Goal: Navigation & Orientation: Find specific page/section

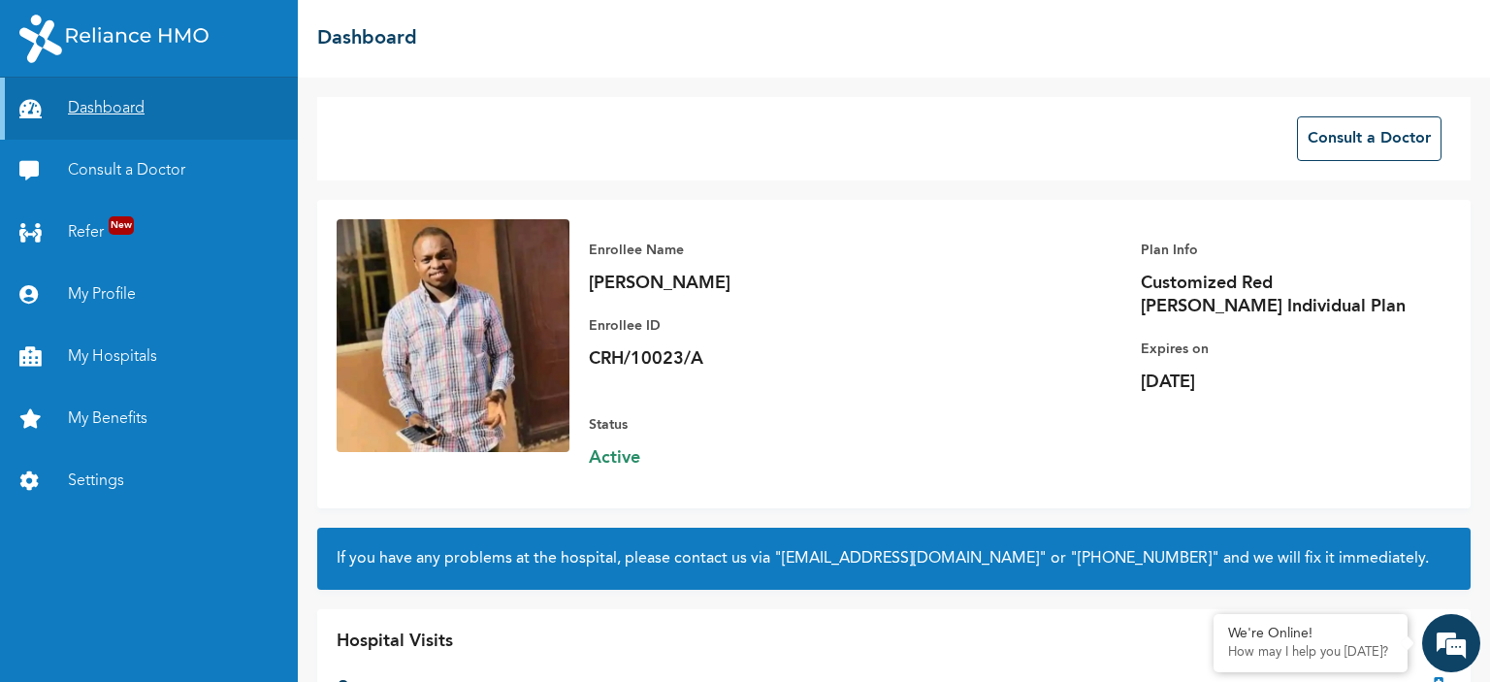
click at [96, 97] on link "Dashboard" at bounding box center [149, 109] width 298 height 62
click at [77, 224] on link "Refer New" at bounding box center [149, 233] width 298 height 62
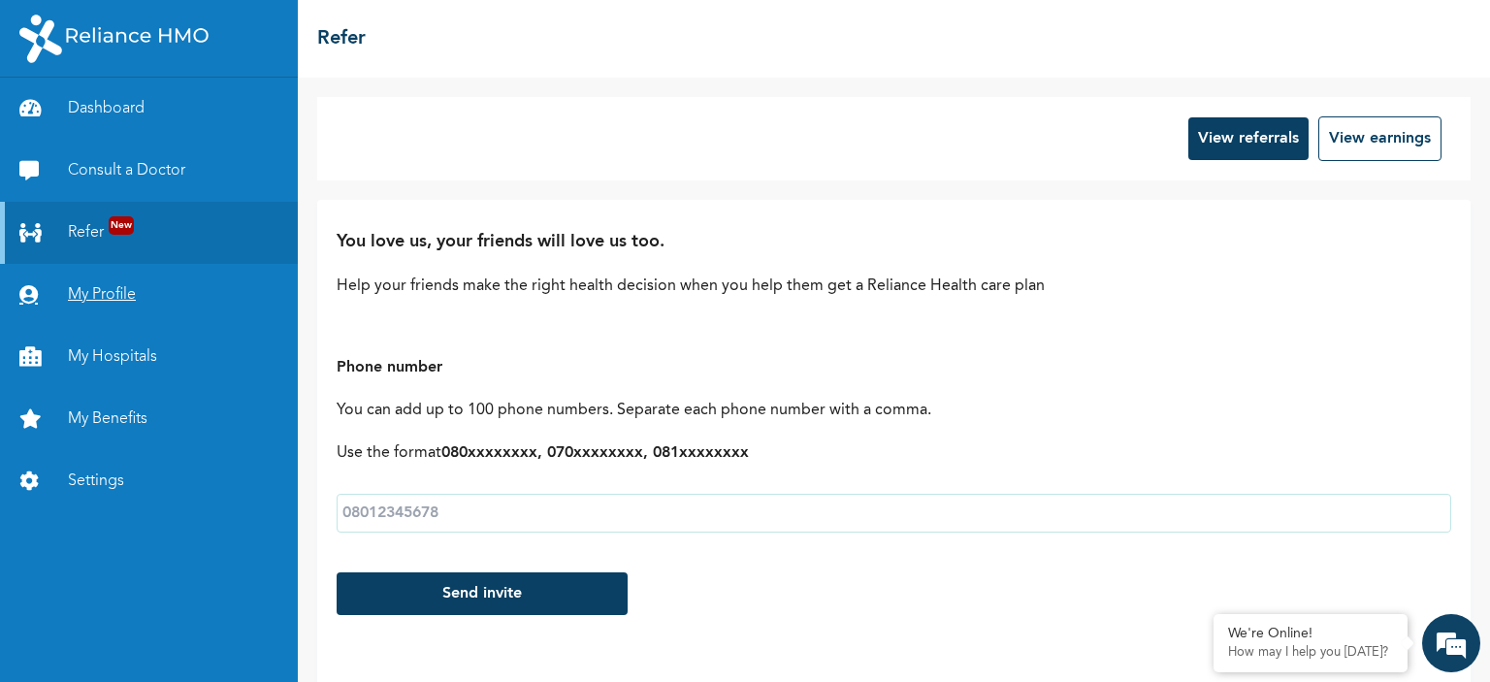
click at [124, 303] on link "My Profile" at bounding box center [149, 295] width 298 height 62
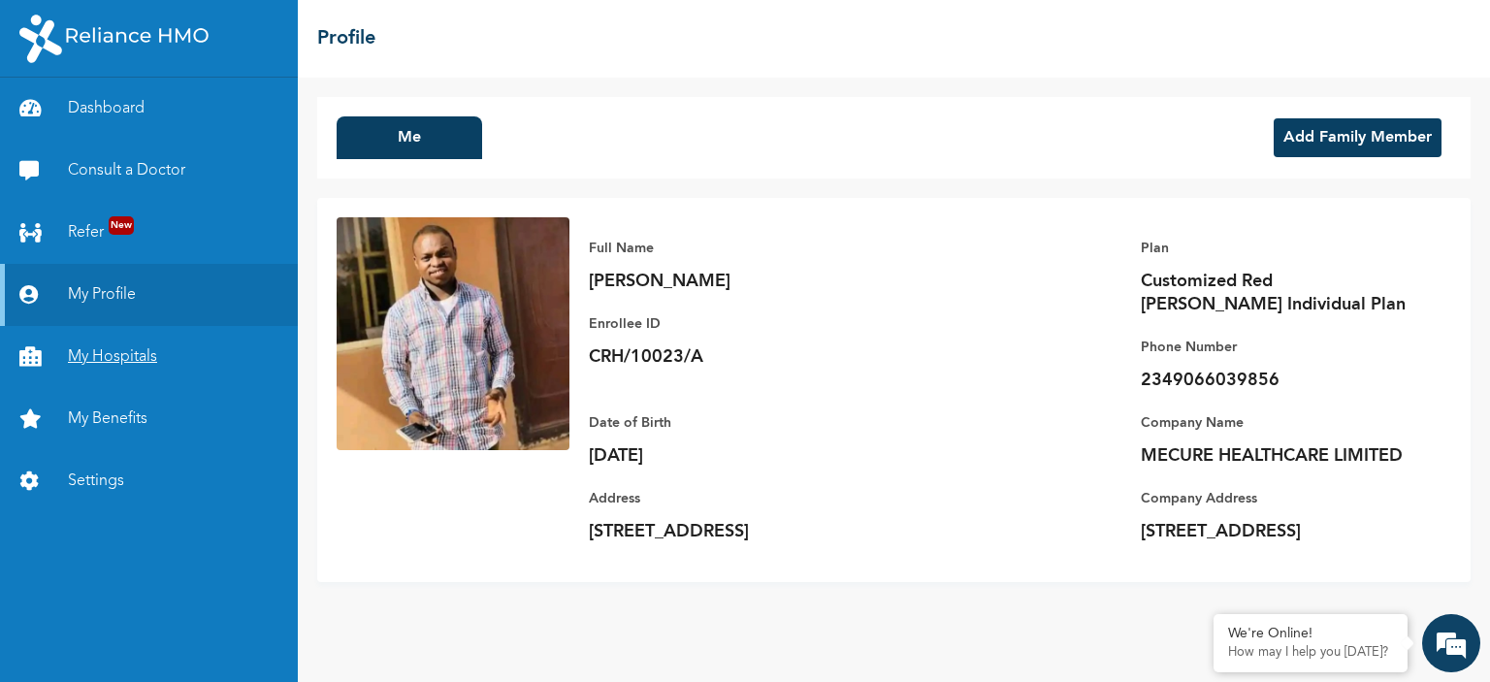
click at [116, 355] on link "My Hospitals" at bounding box center [149, 357] width 298 height 62
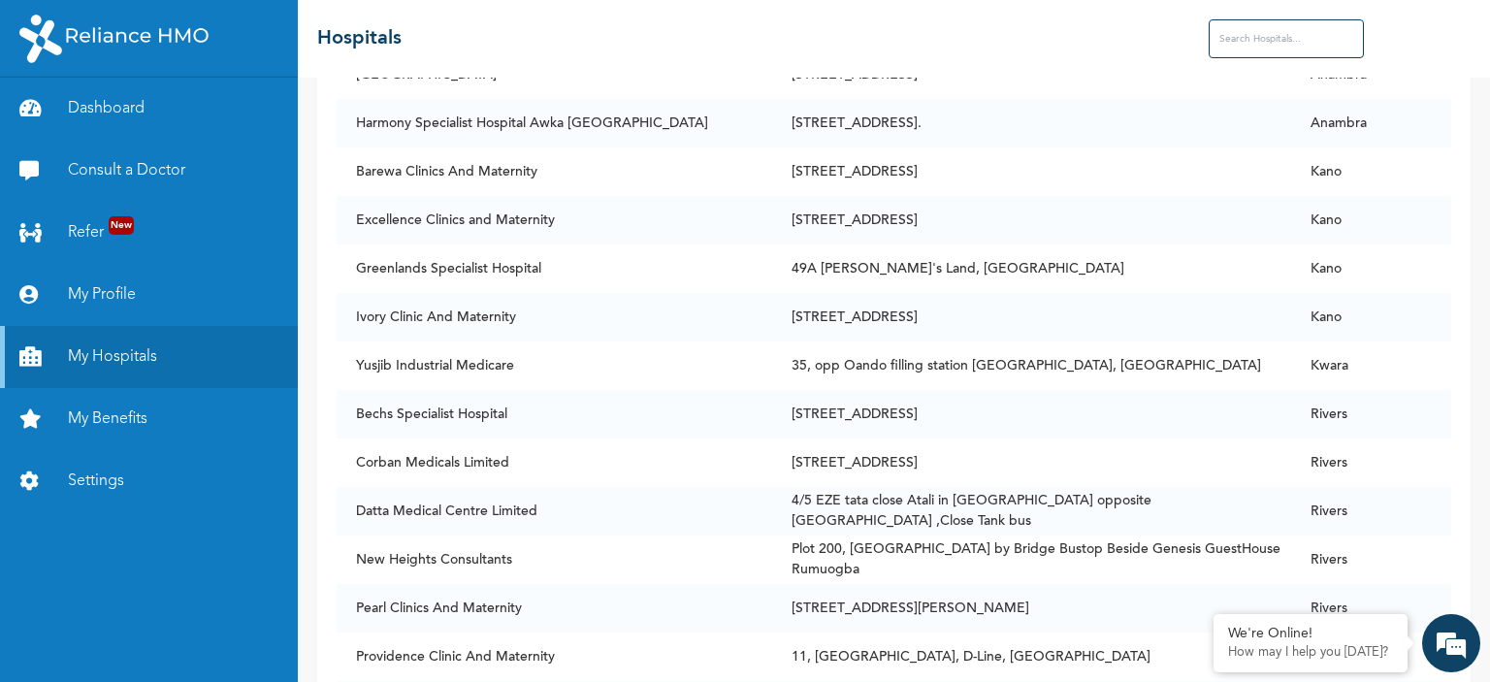
scroll to position [6796, 0]
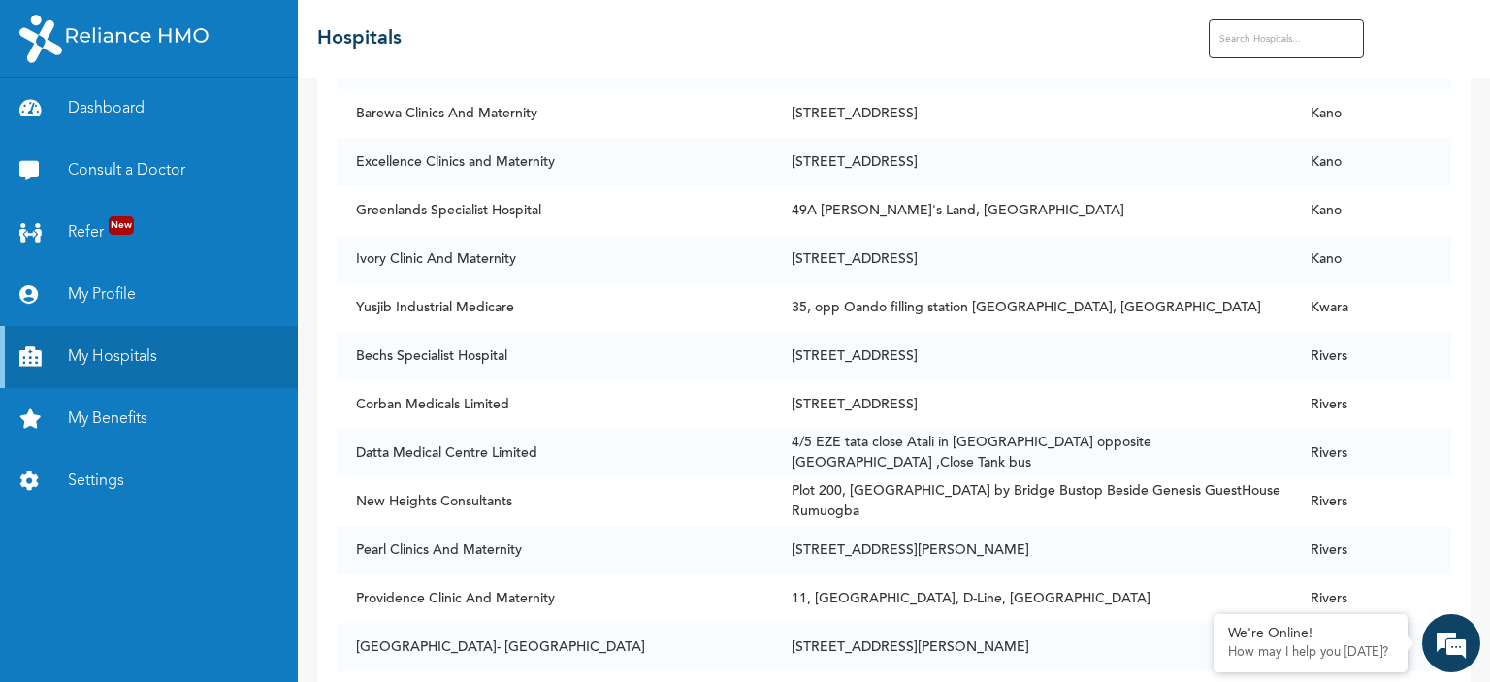
click at [1243, 46] on input "text" at bounding box center [1286, 38] width 155 height 39
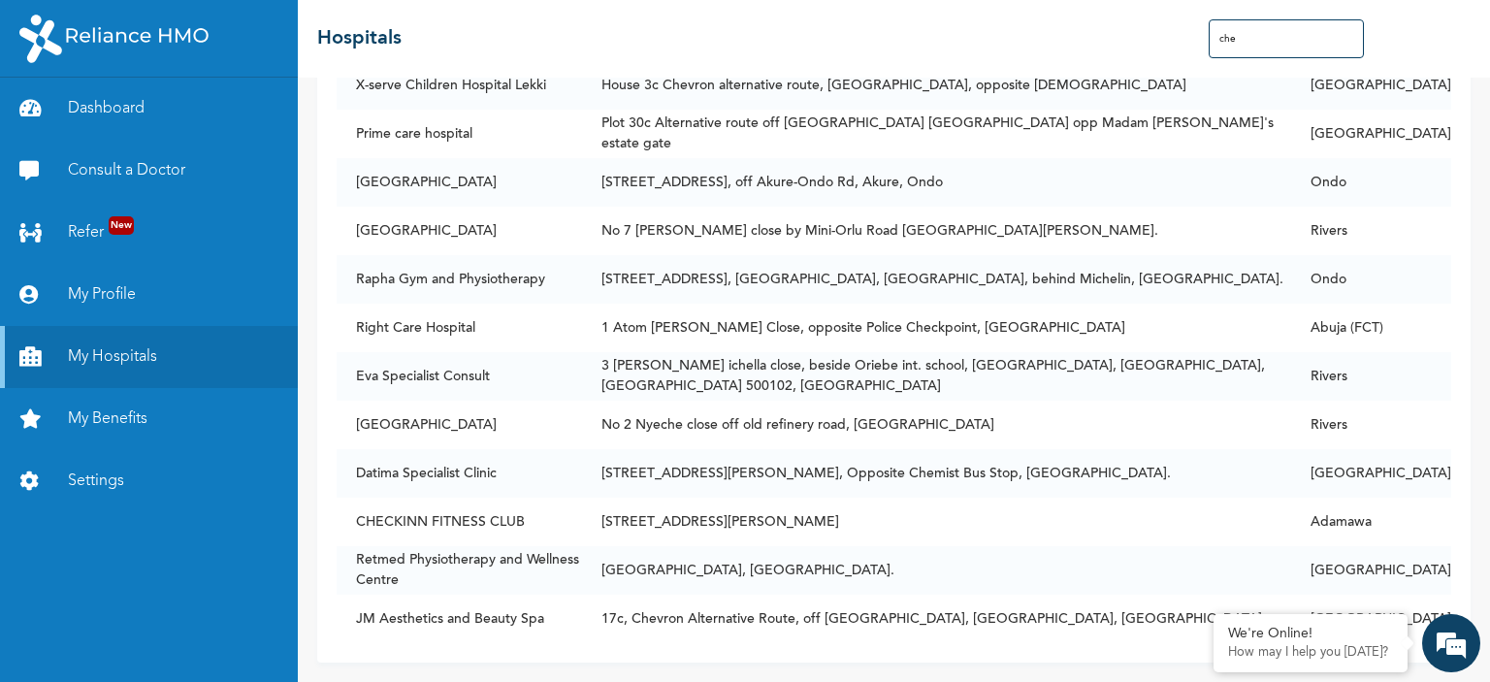
type input "chev"
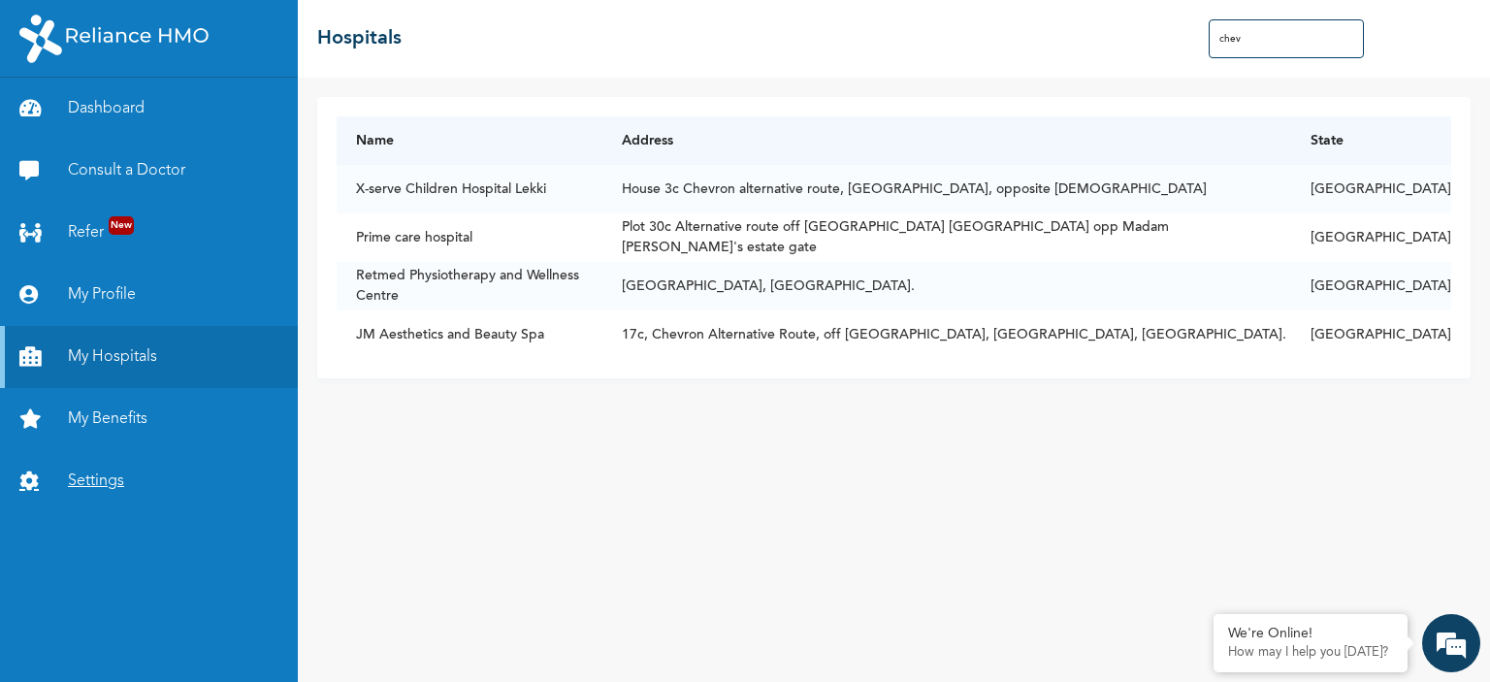
click at [83, 472] on link "Settings" at bounding box center [149, 481] width 298 height 62
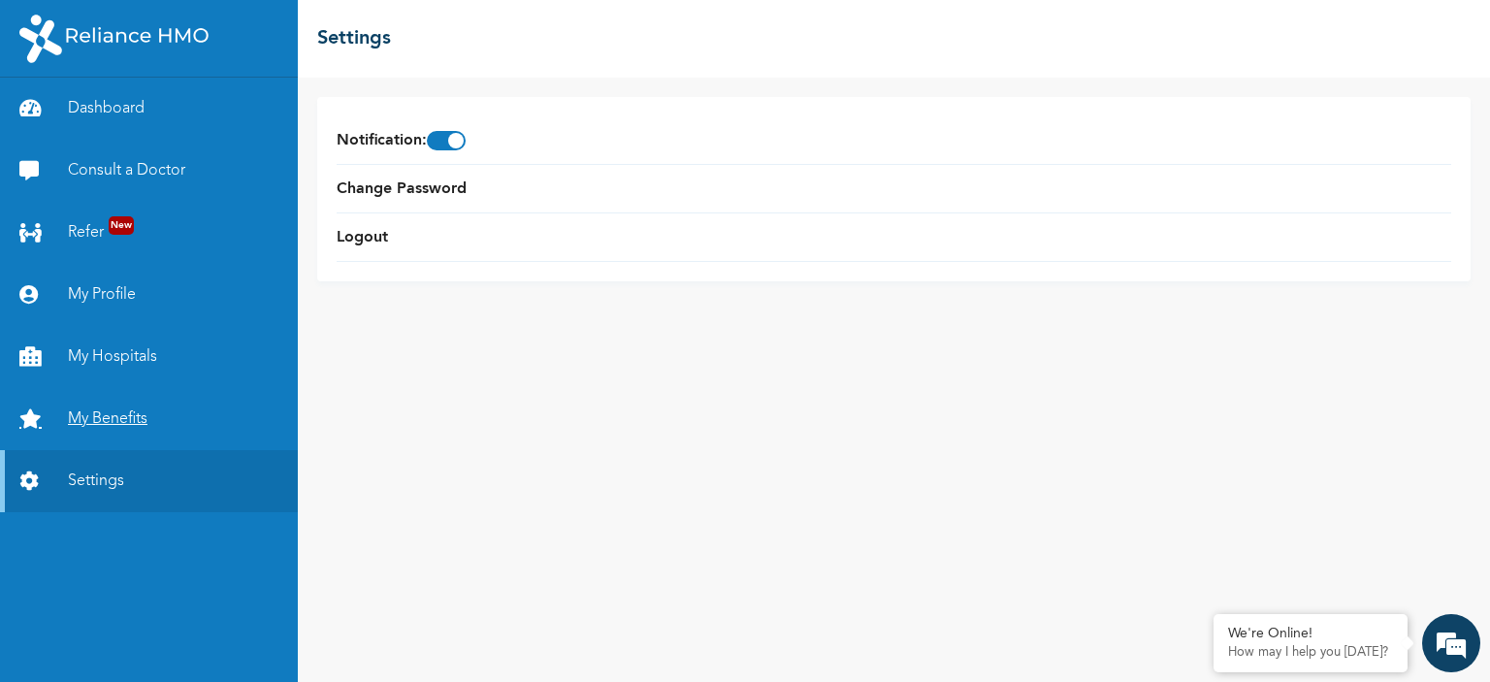
click at [112, 423] on link "My Benefits" at bounding box center [149, 419] width 298 height 62
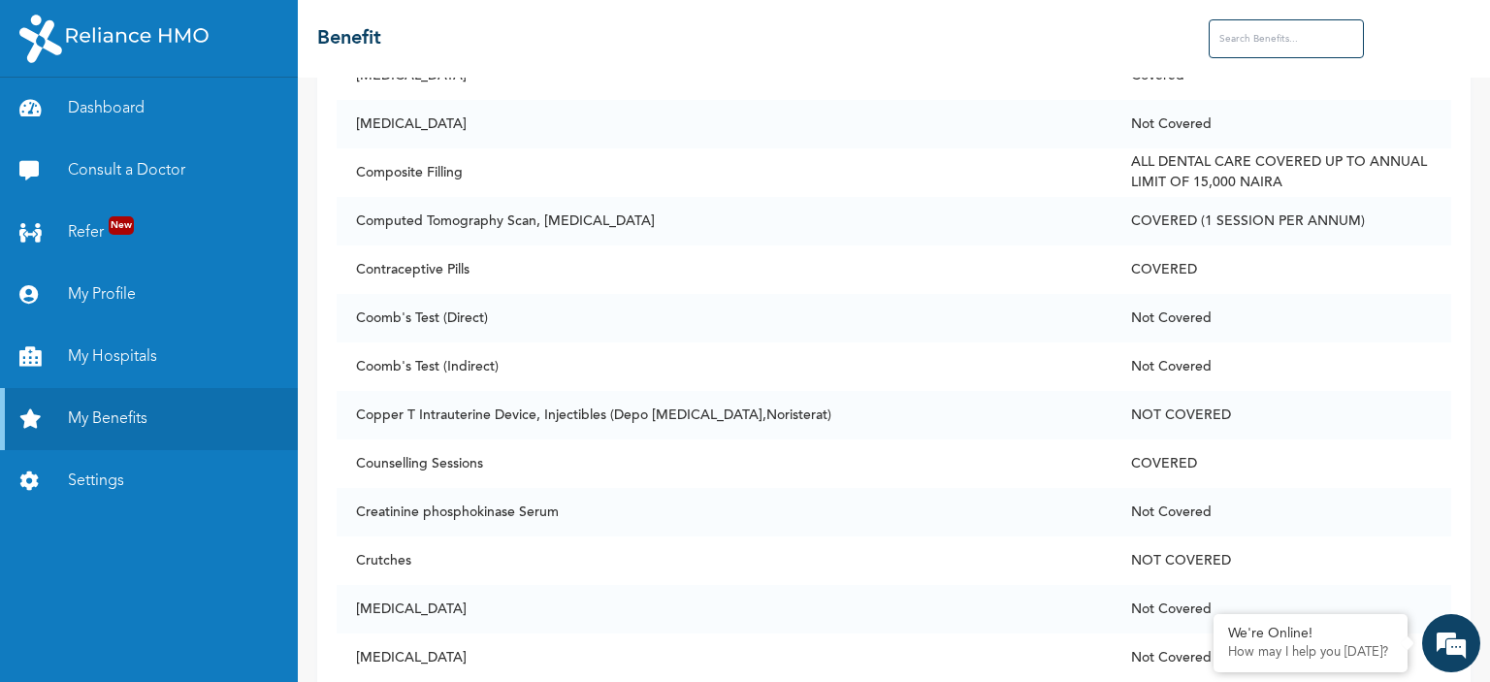
scroll to position [2873, 0]
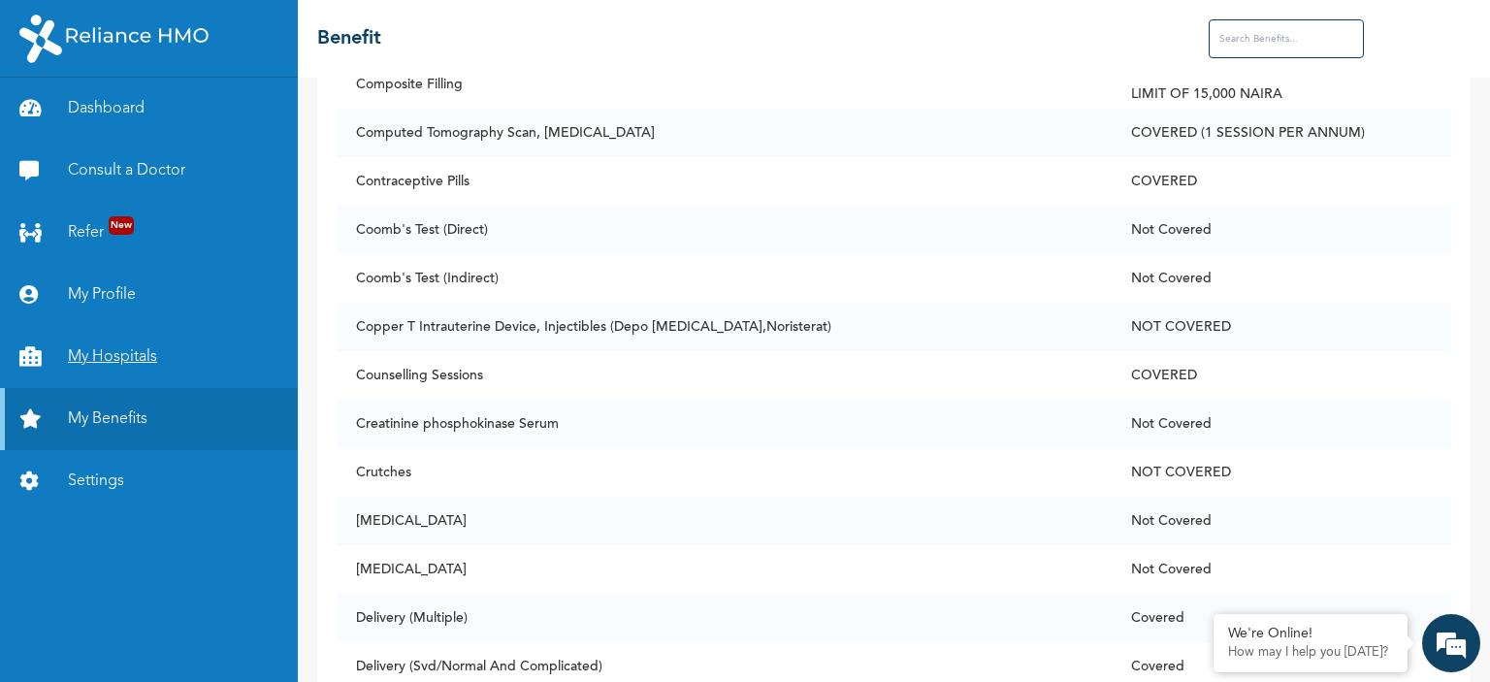
click at [112, 364] on link "My Hospitals" at bounding box center [149, 357] width 298 height 62
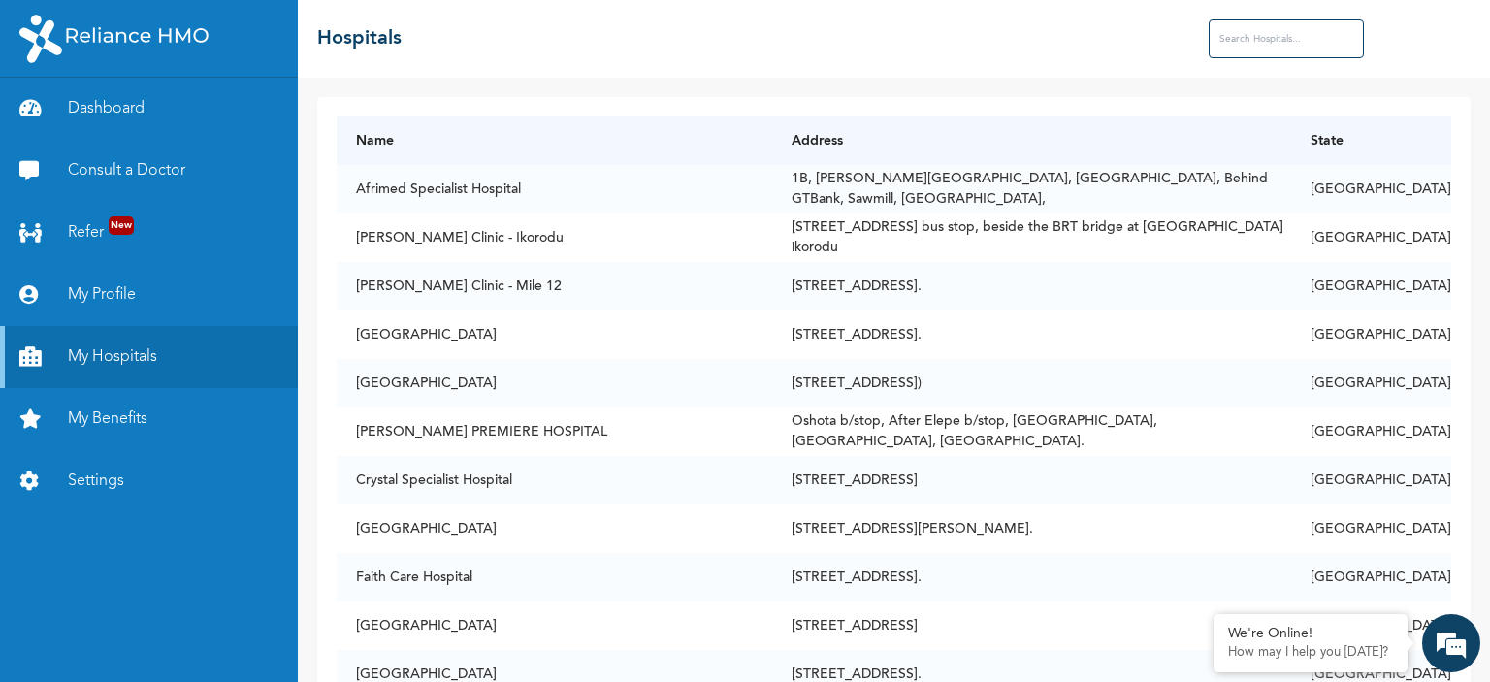
click at [1248, 31] on input "text" at bounding box center [1286, 38] width 155 height 39
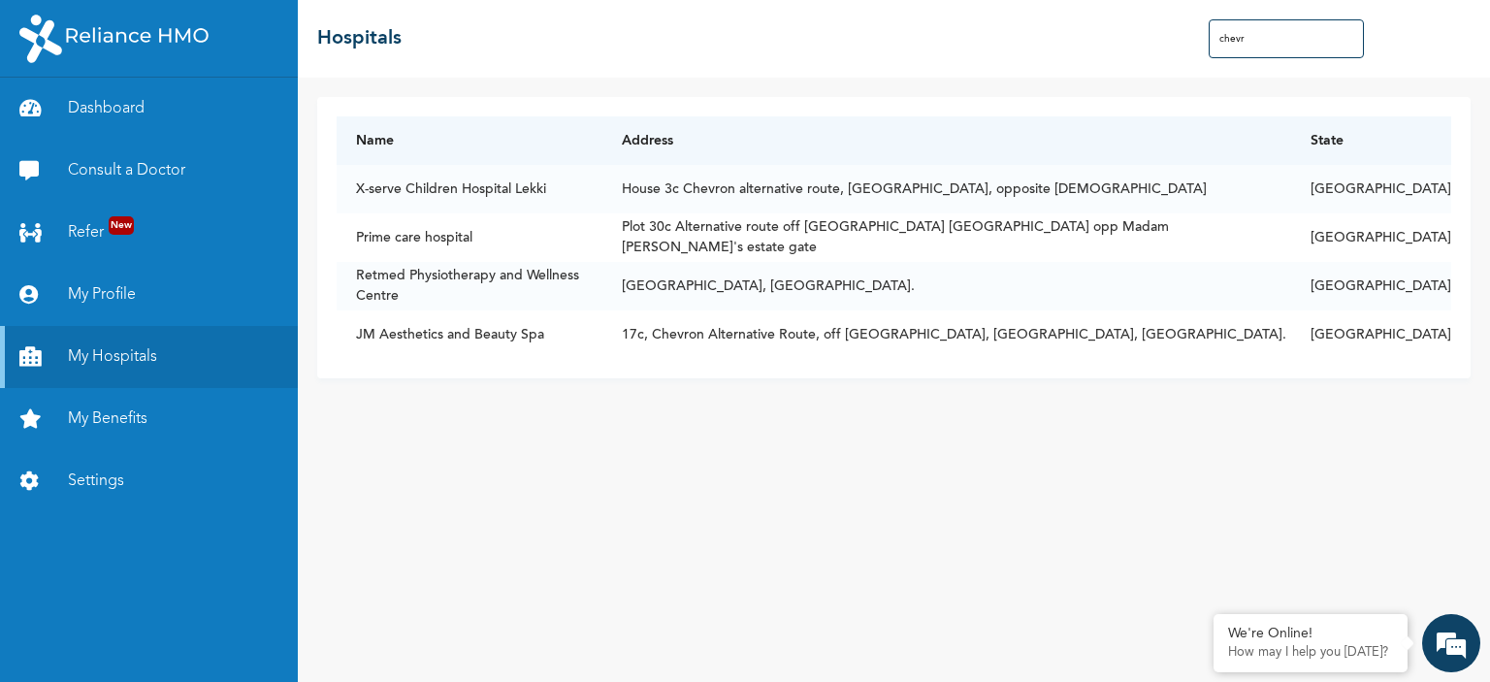
type input "chevr"
